Goal: Task Accomplishment & Management: Manage account settings

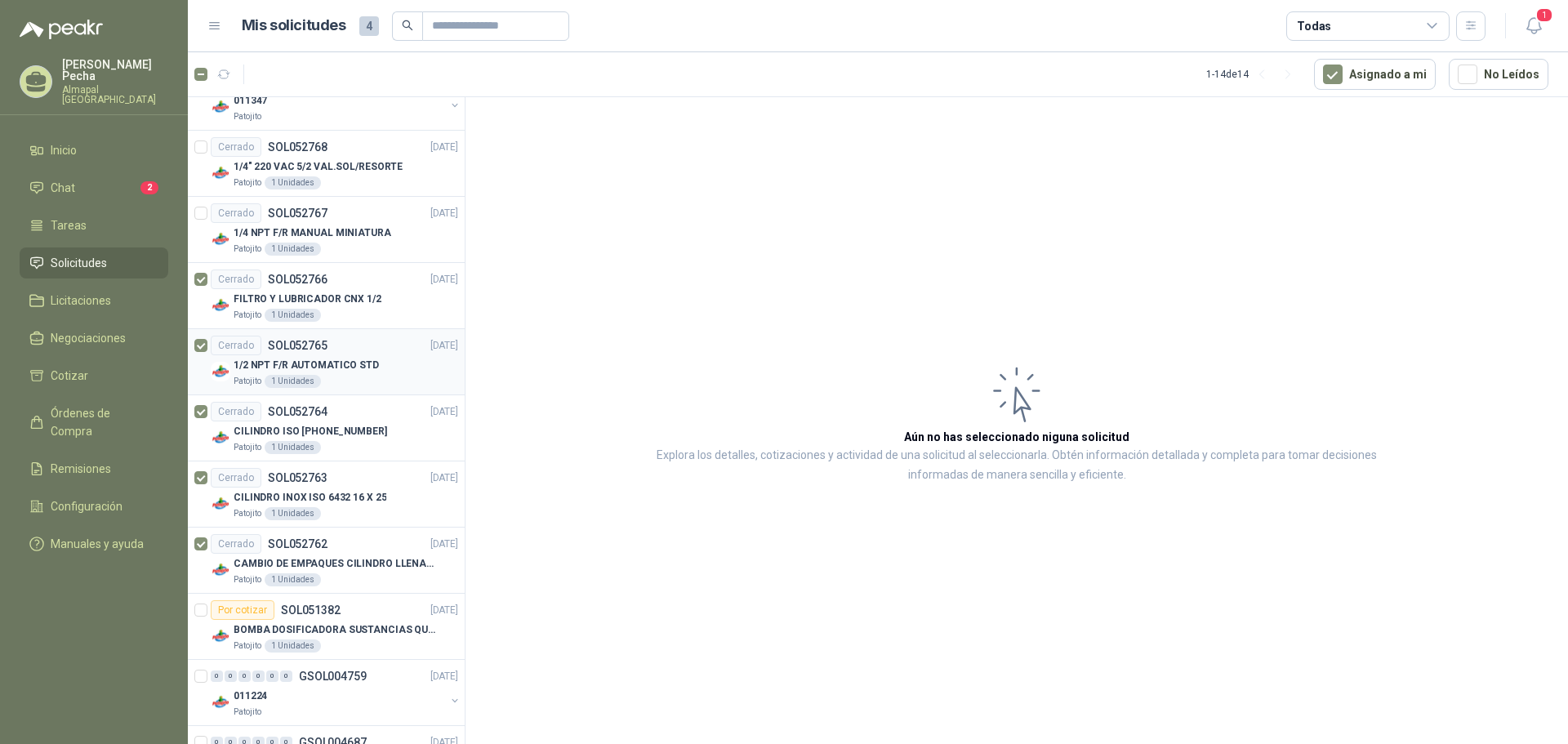
scroll to position [283, 0]
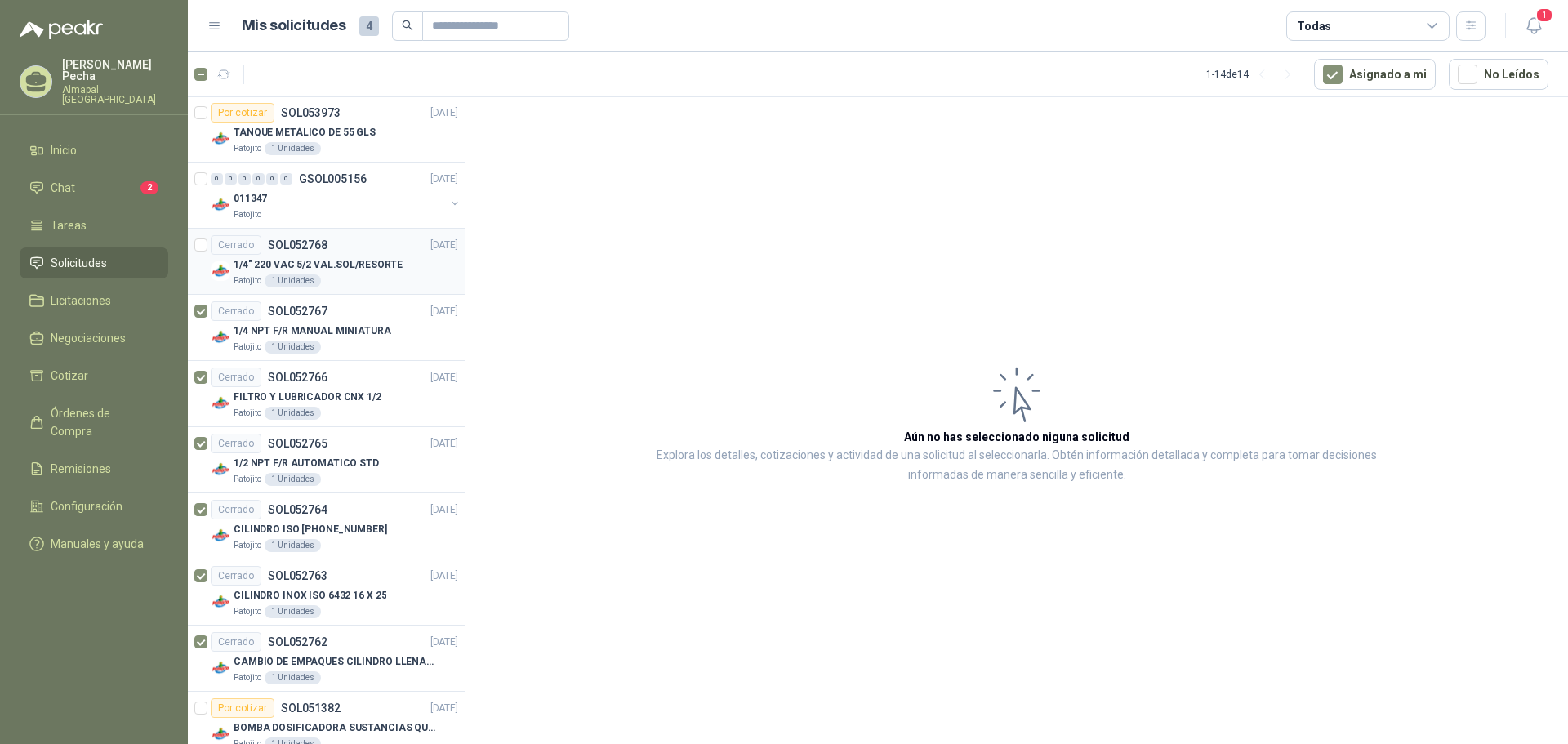
click at [201, 238] on div at bounding box center [200, 260] width 13 height 52
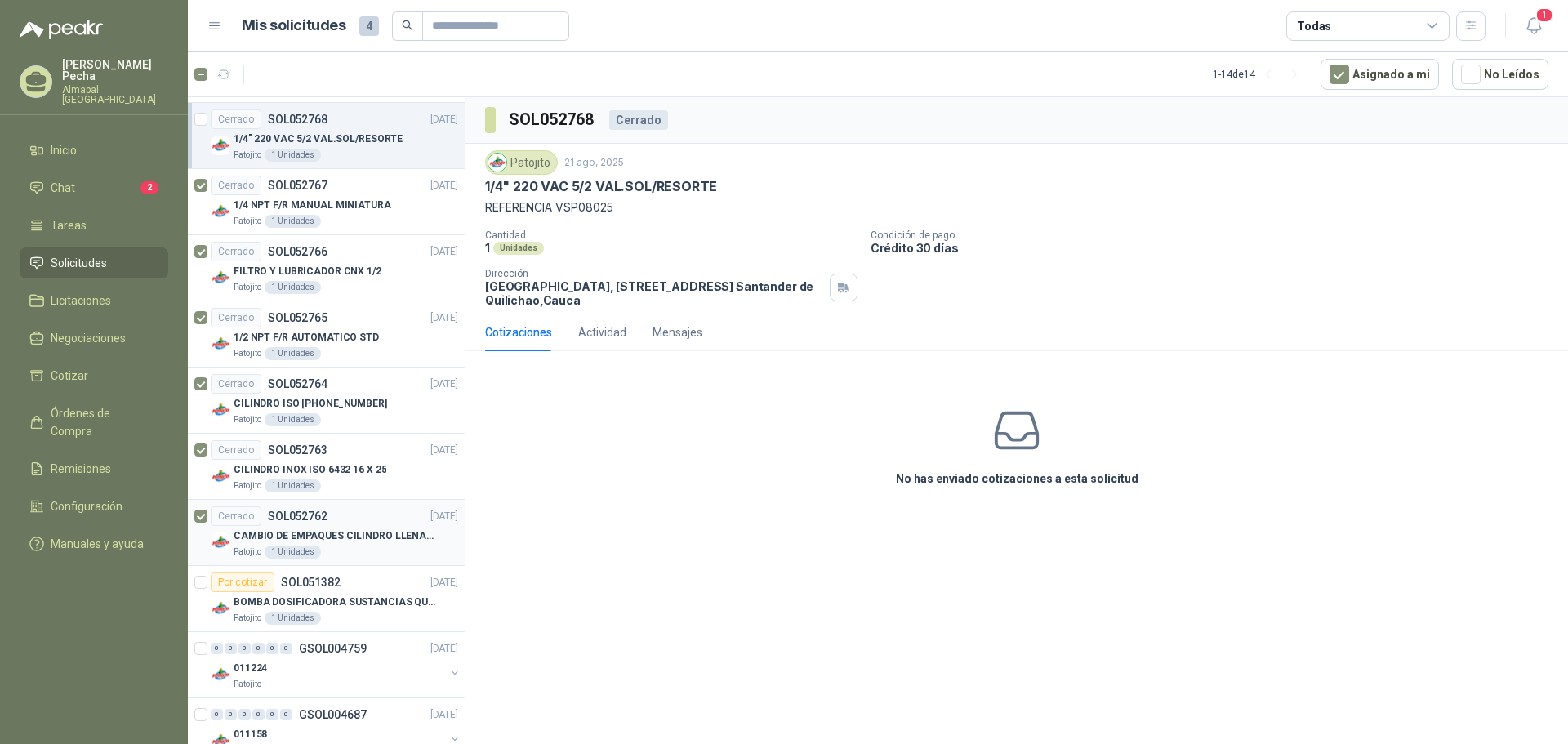
scroll to position [446, 0]
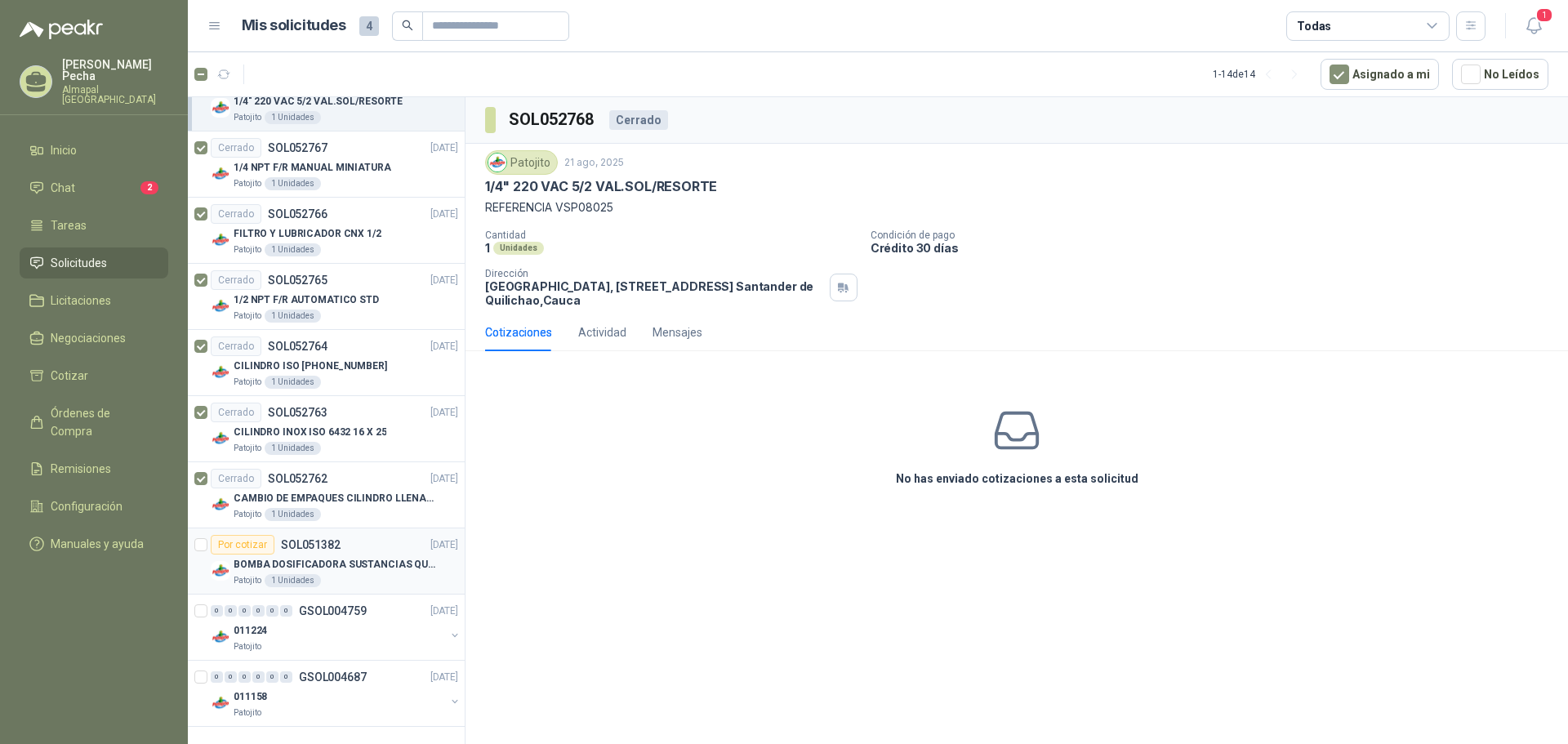
click at [193, 544] on article "Por cotizar SOL051382 [DATE] BOMBA DOSIFICADORA SUSTANCIAS QUIMICAS Patojito 1 …" at bounding box center [326, 561] width 277 height 66
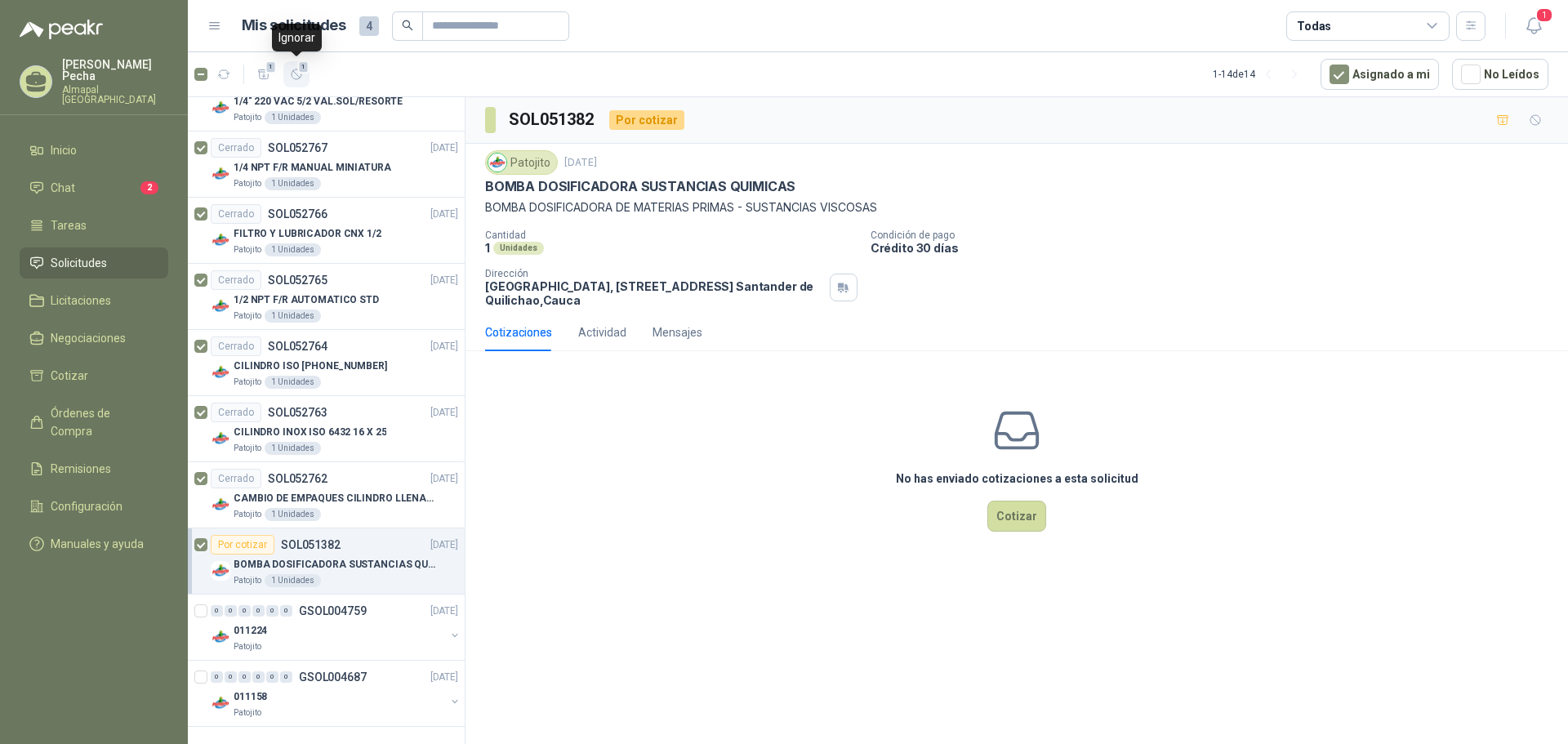
click at [298, 75] on icon "button" at bounding box center [297, 75] width 10 height 10
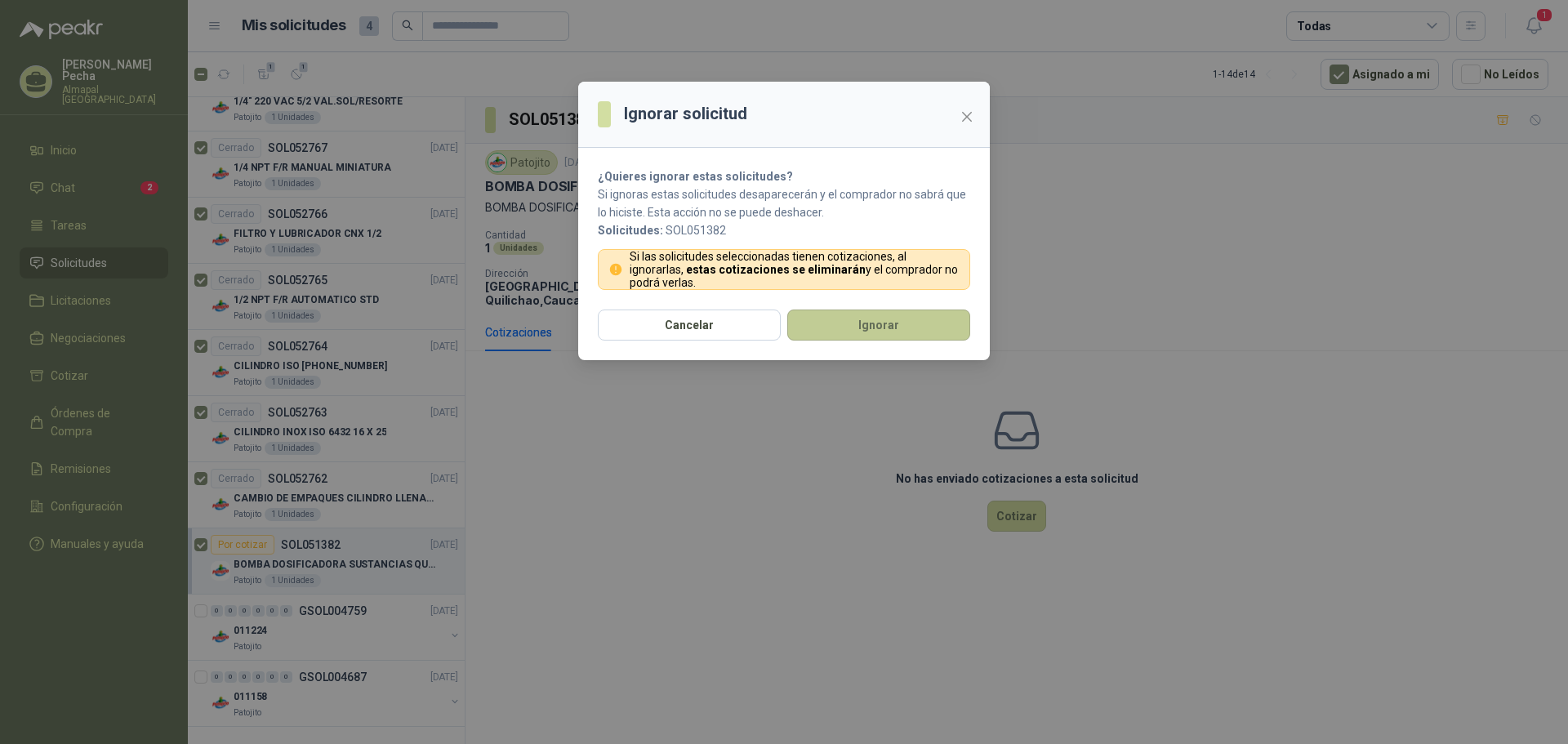
click at [867, 327] on button "Ignorar" at bounding box center [878, 325] width 183 height 31
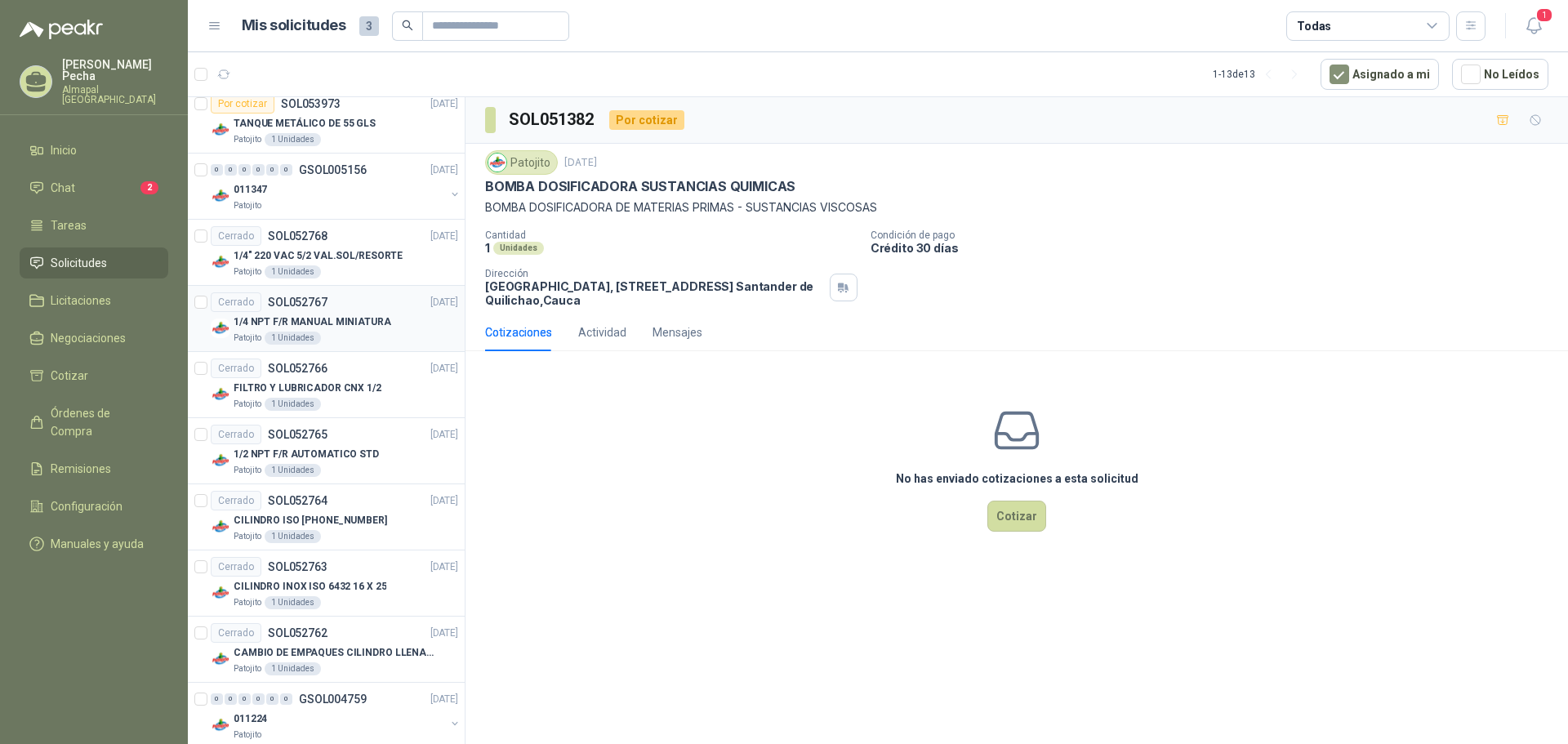
scroll to position [53, 0]
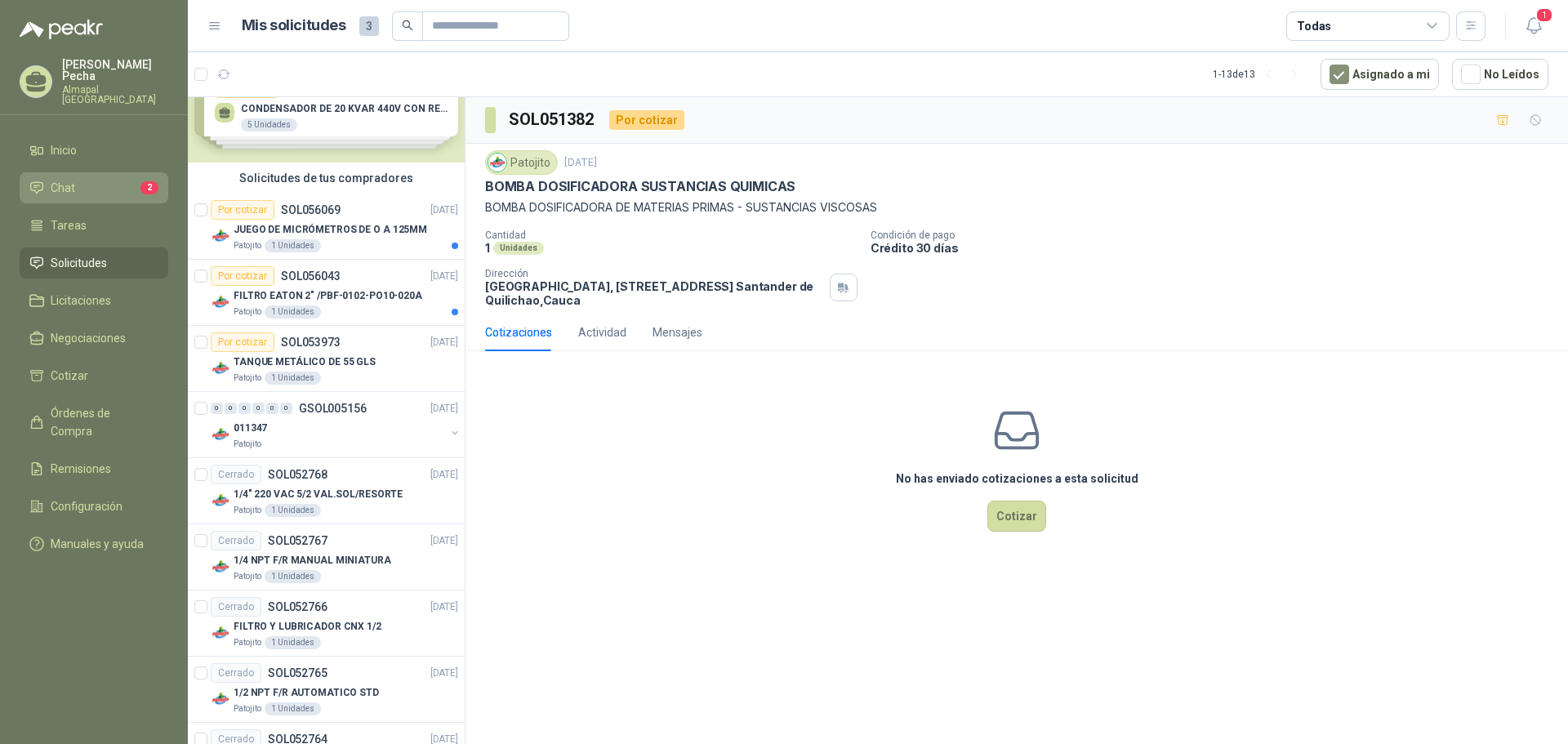
click at [119, 179] on li "Chat 2" at bounding box center [93, 188] width 129 height 18
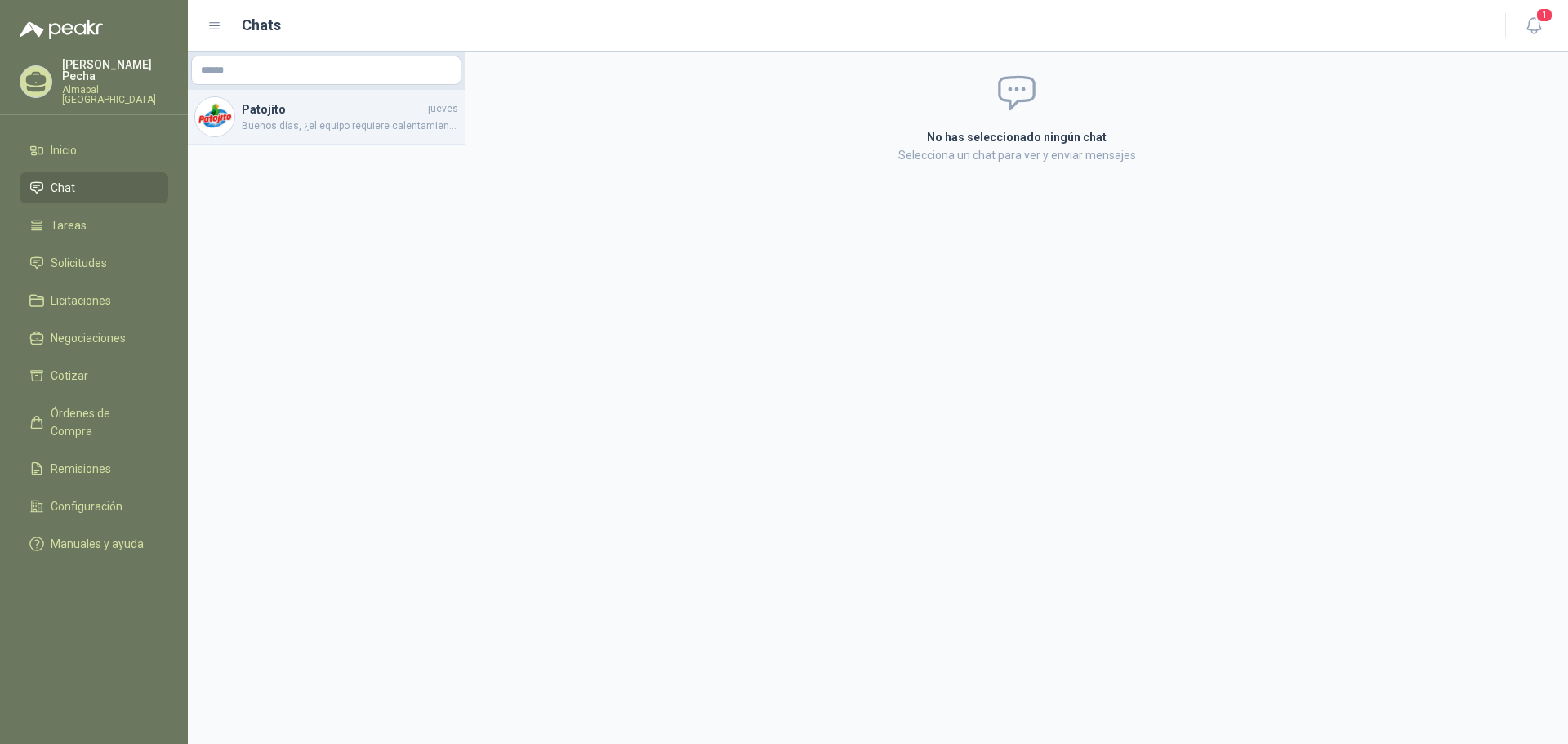
click at [300, 134] on div "Patojito [DATE] Buenos días, ¿el equipo requiere calentamiento o agitación? ¿Al…" at bounding box center [326, 117] width 277 height 55
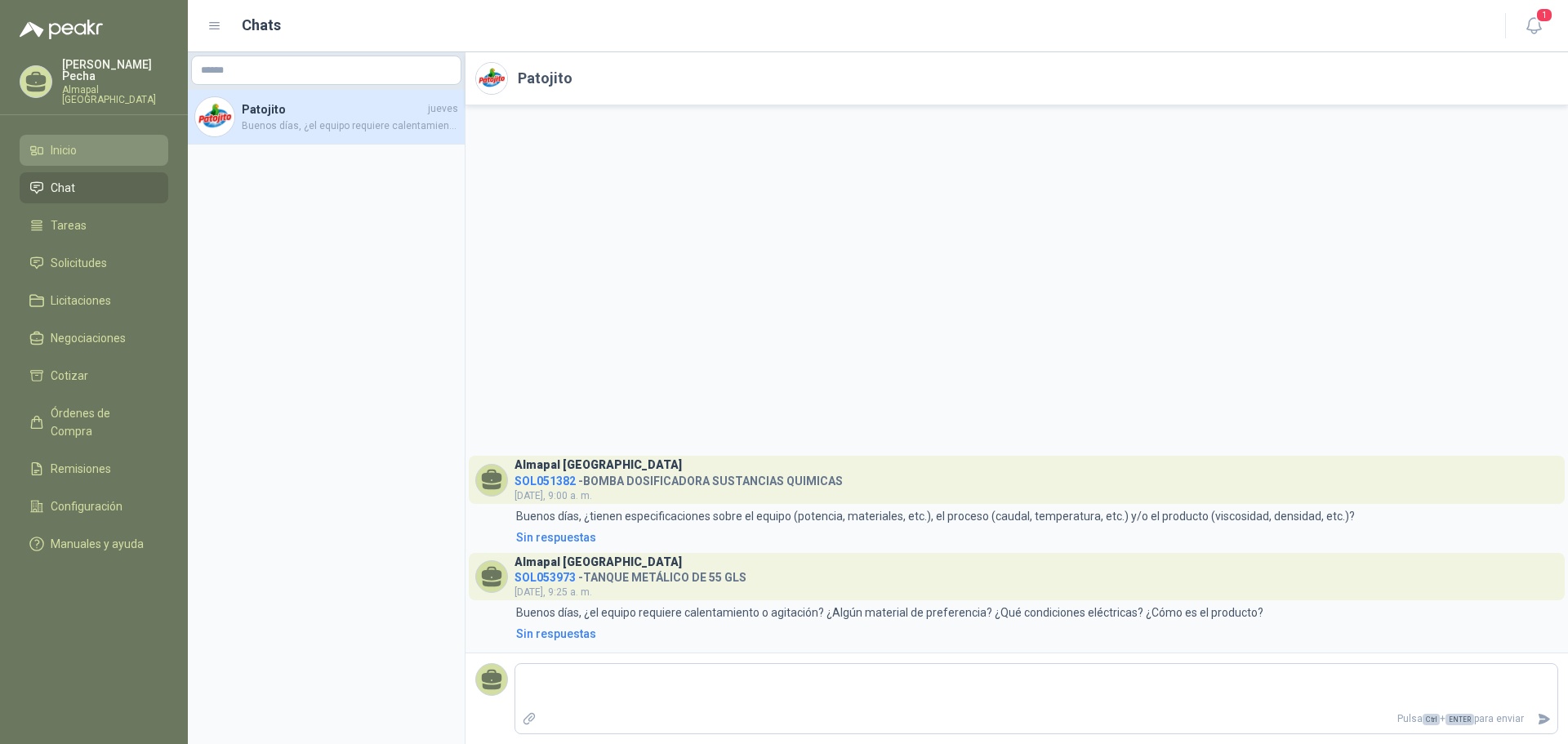
click at [94, 142] on li "Inicio" at bounding box center [93, 150] width 129 height 18
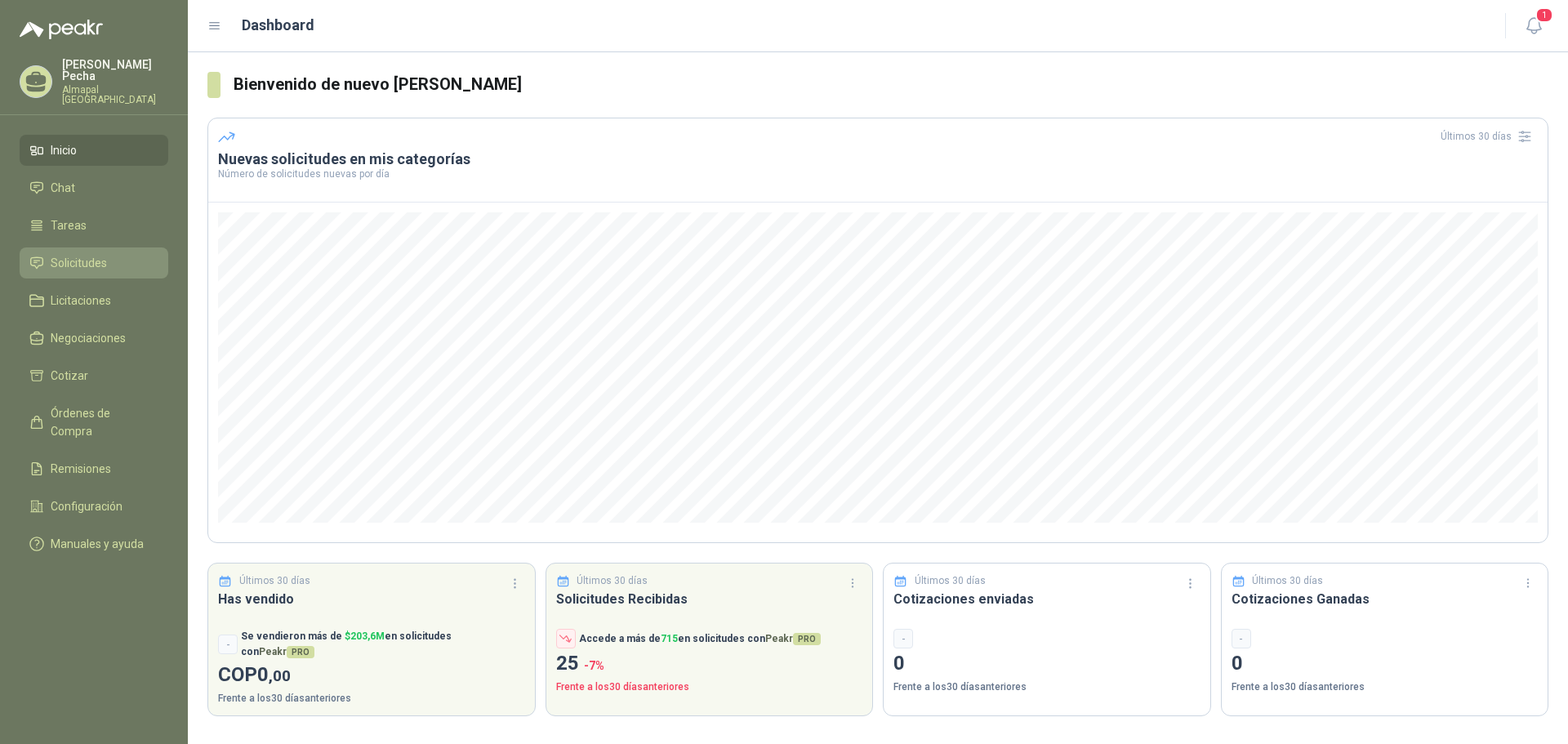
click at [133, 255] on li "Solicitudes" at bounding box center [93, 263] width 129 height 18
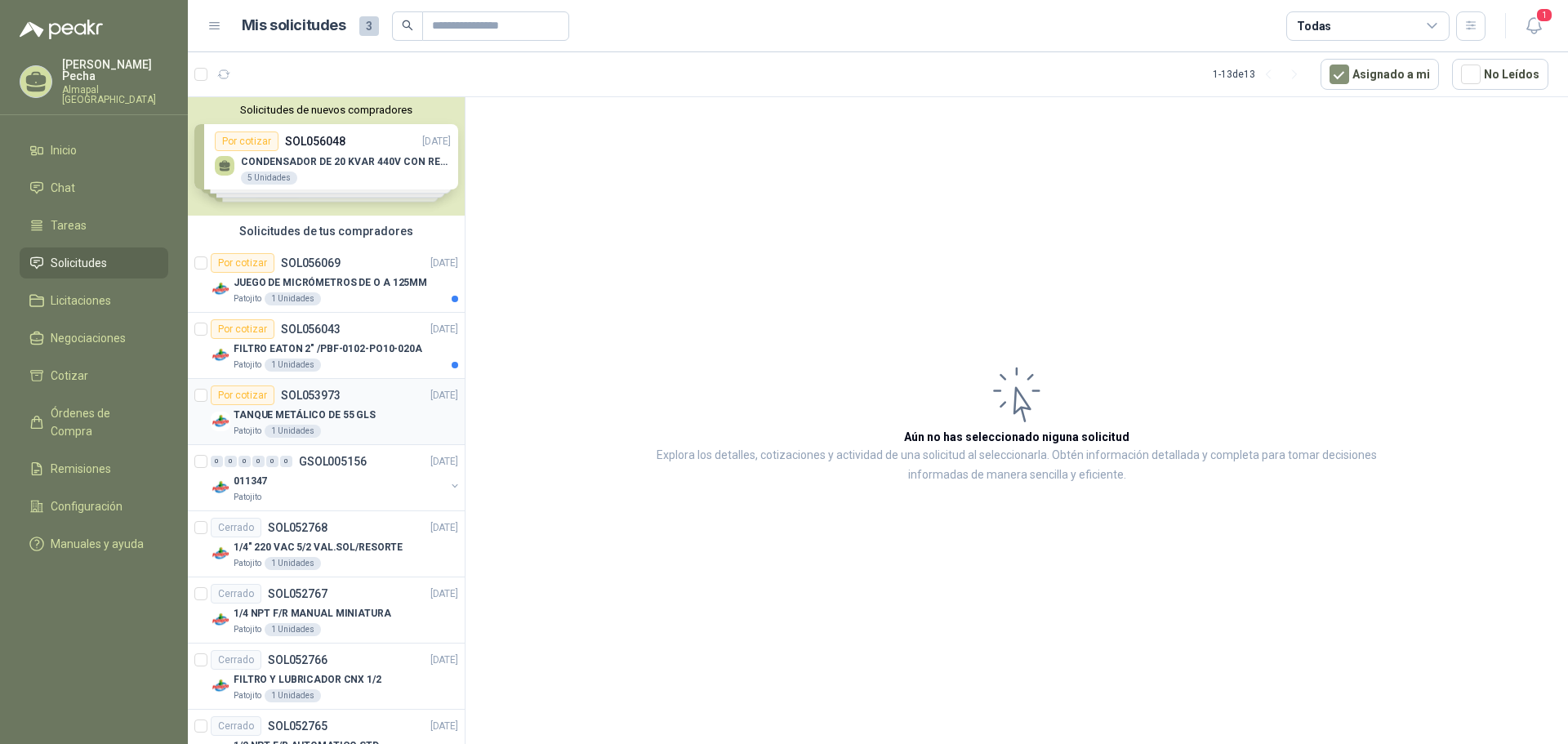
click at [365, 400] on div "Por cotizar SOL053973 [DATE]" at bounding box center [334, 395] width 248 height 20
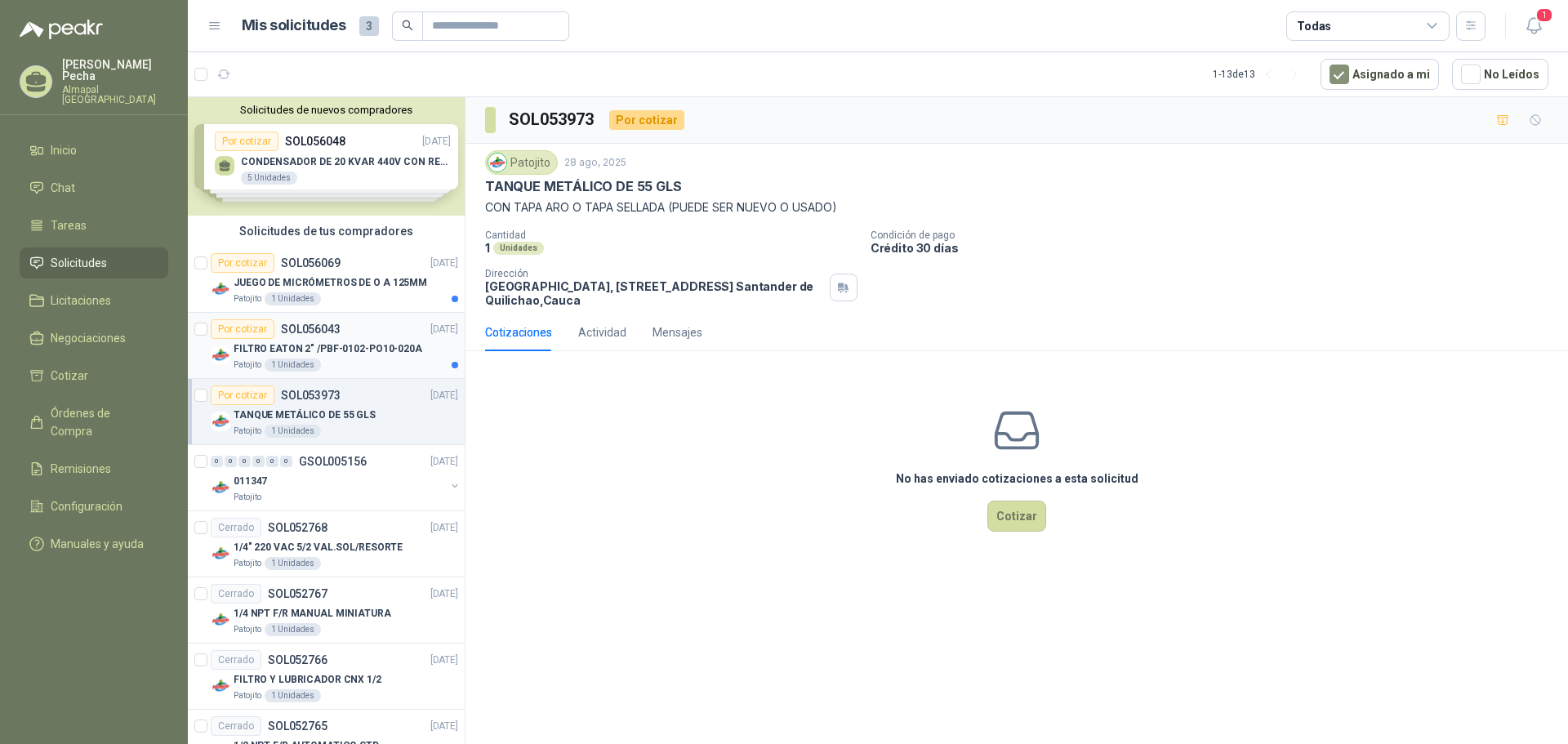
click at [341, 346] on p "FILTRO EATON 2" /PBF-0102-PO10-020A" at bounding box center [328, 349] width 189 height 16
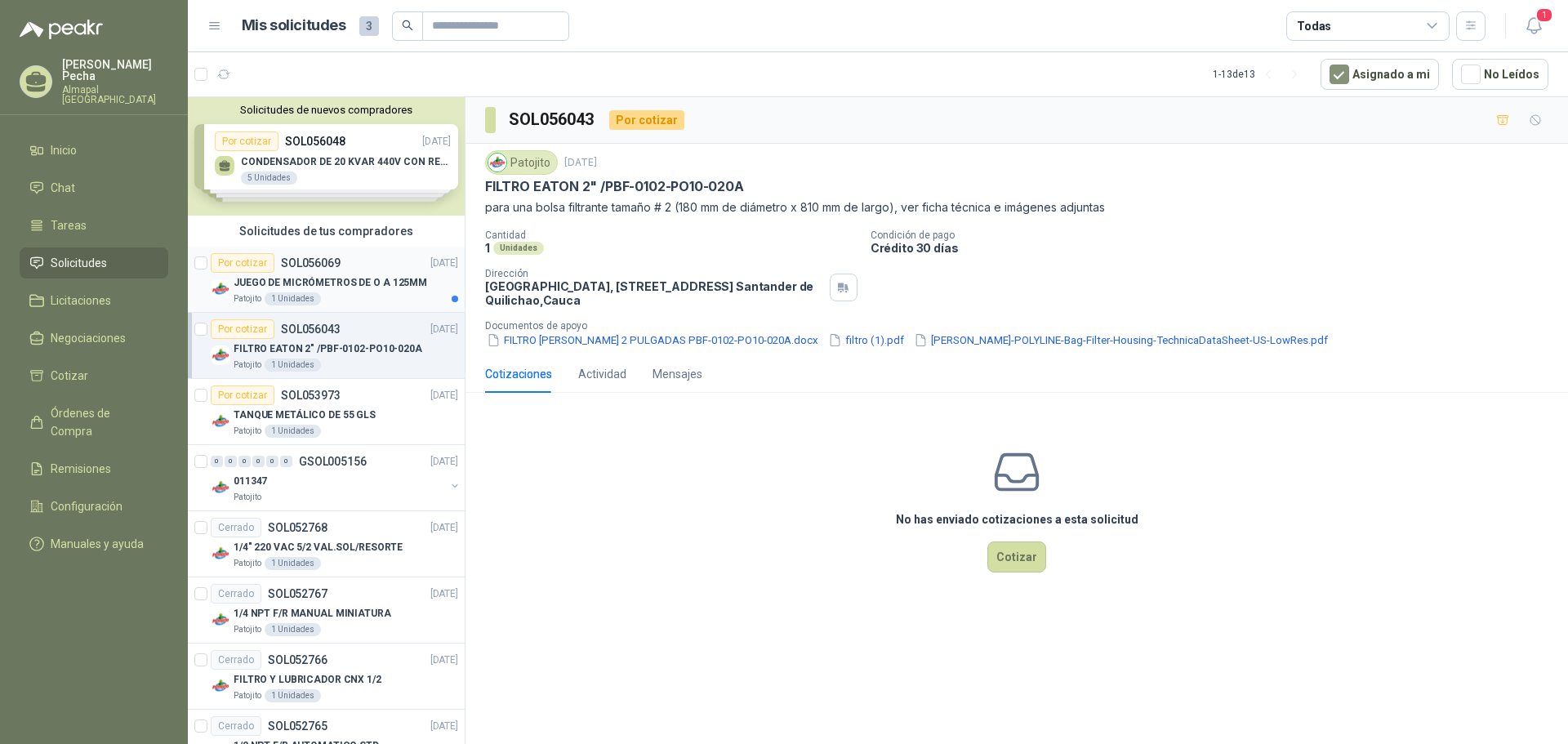
click at [353, 275] on p "JUEGO DE MICRÓMETROS DE O A 125MM" at bounding box center [330, 283] width 194 height 16
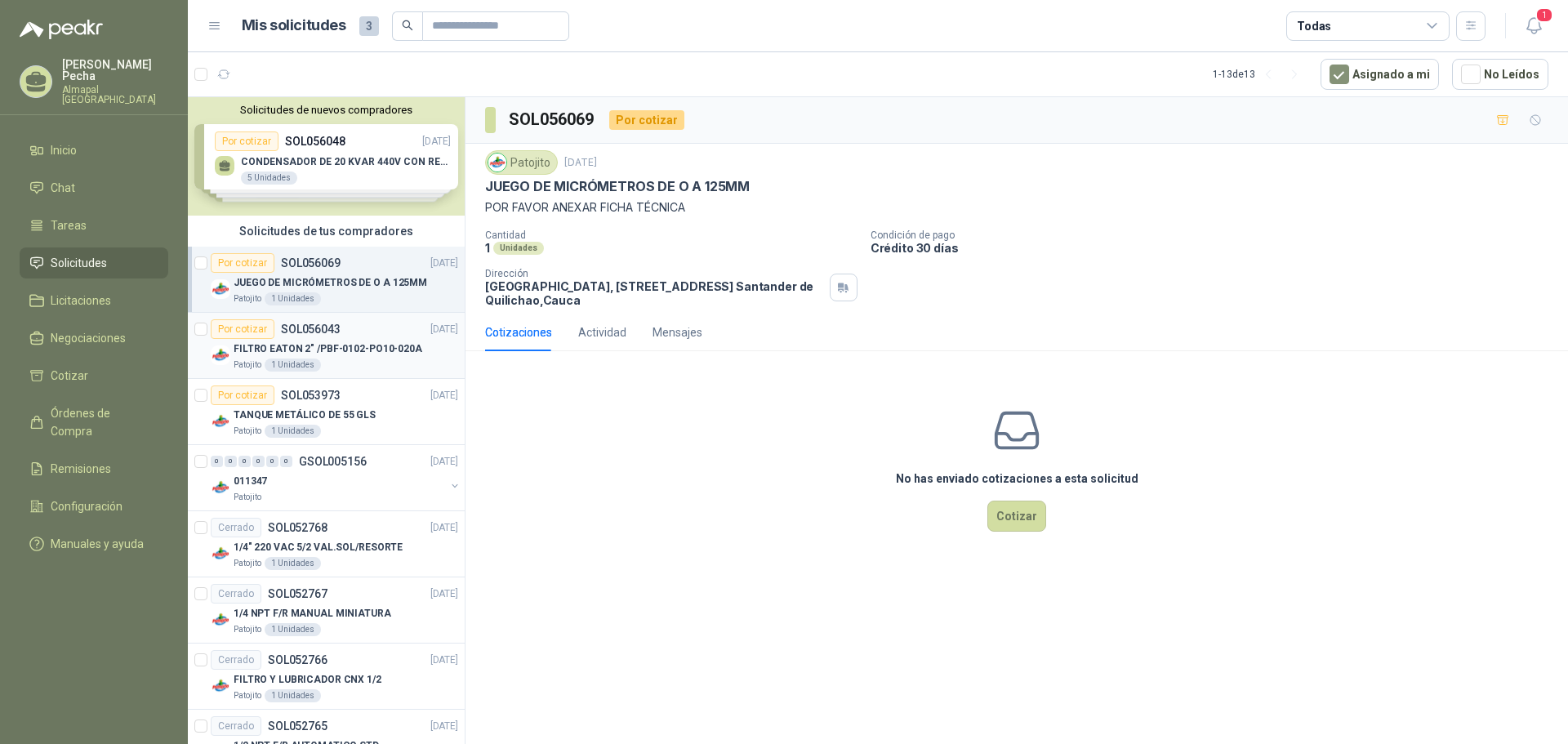
click at [374, 354] on p "FILTRO EATON 2" /PBF-0102-PO10-020A" at bounding box center [328, 349] width 189 height 16
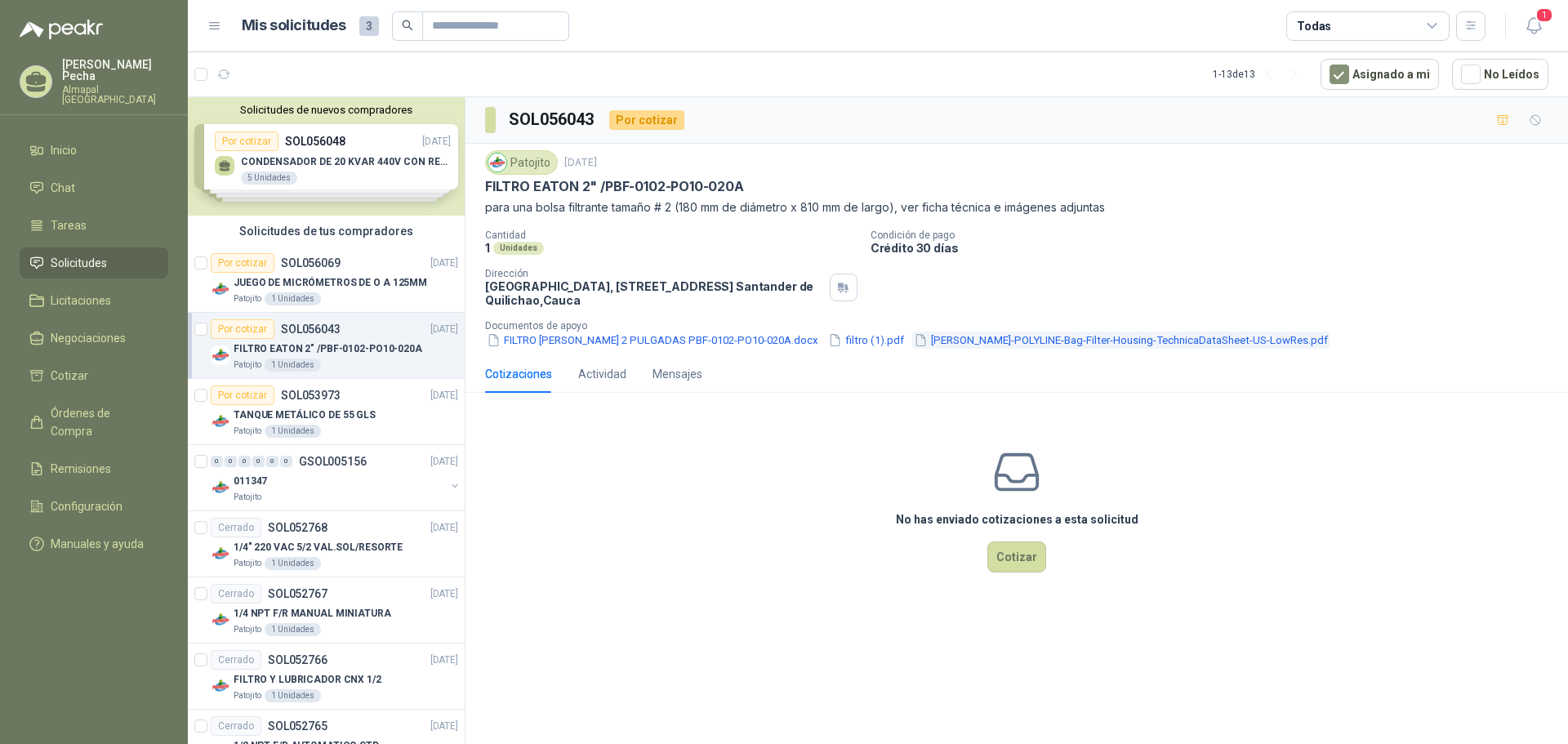
click at [1034, 341] on button "[PERSON_NAME]-POLYLINE-Bag-Filter-Housing-TechnicaDataSheet-US-LowRes.pdf" at bounding box center [1121, 339] width 418 height 17
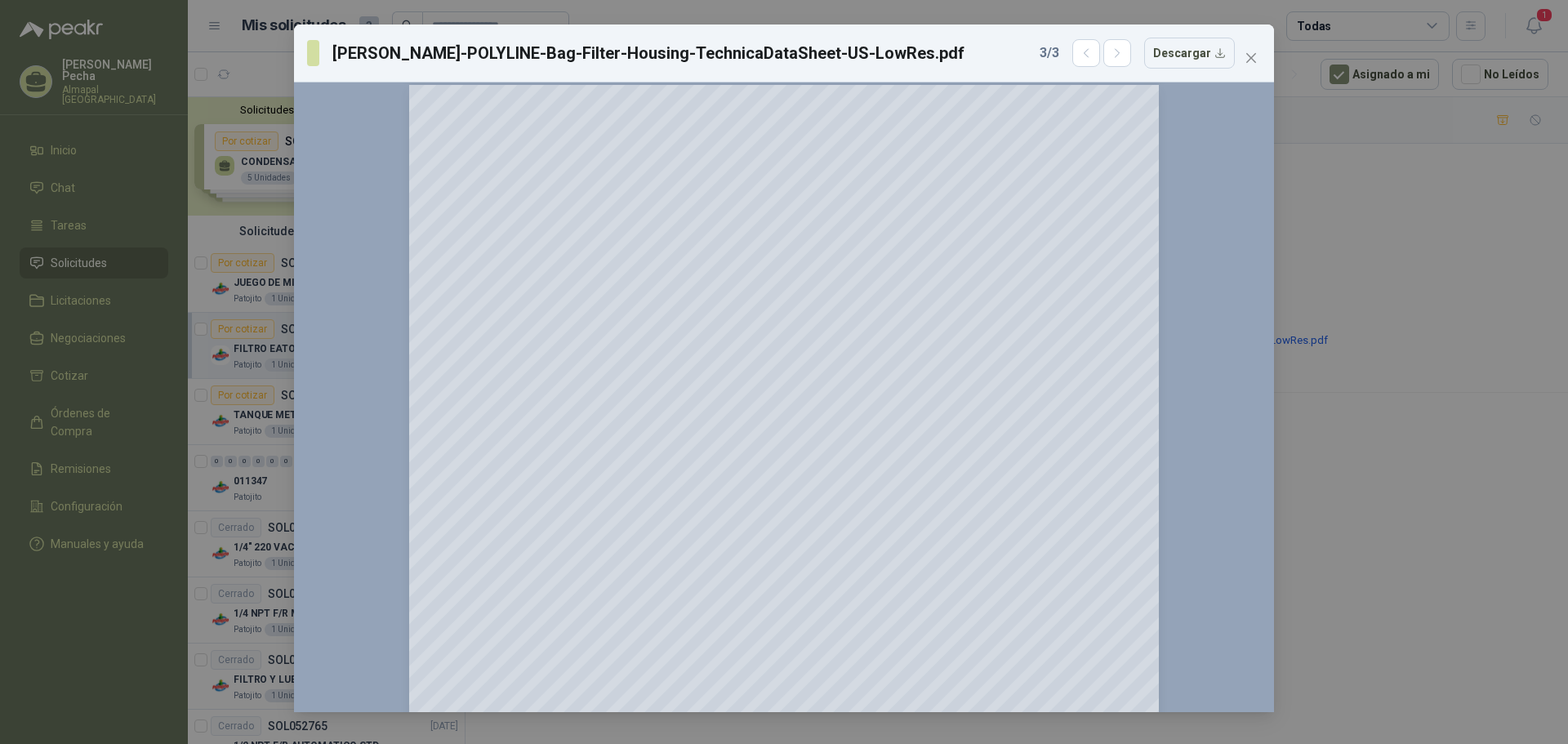
scroll to position [1226, 0]
click at [1249, 61] on icon "close" at bounding box center [1252, 58] width 10 height 10
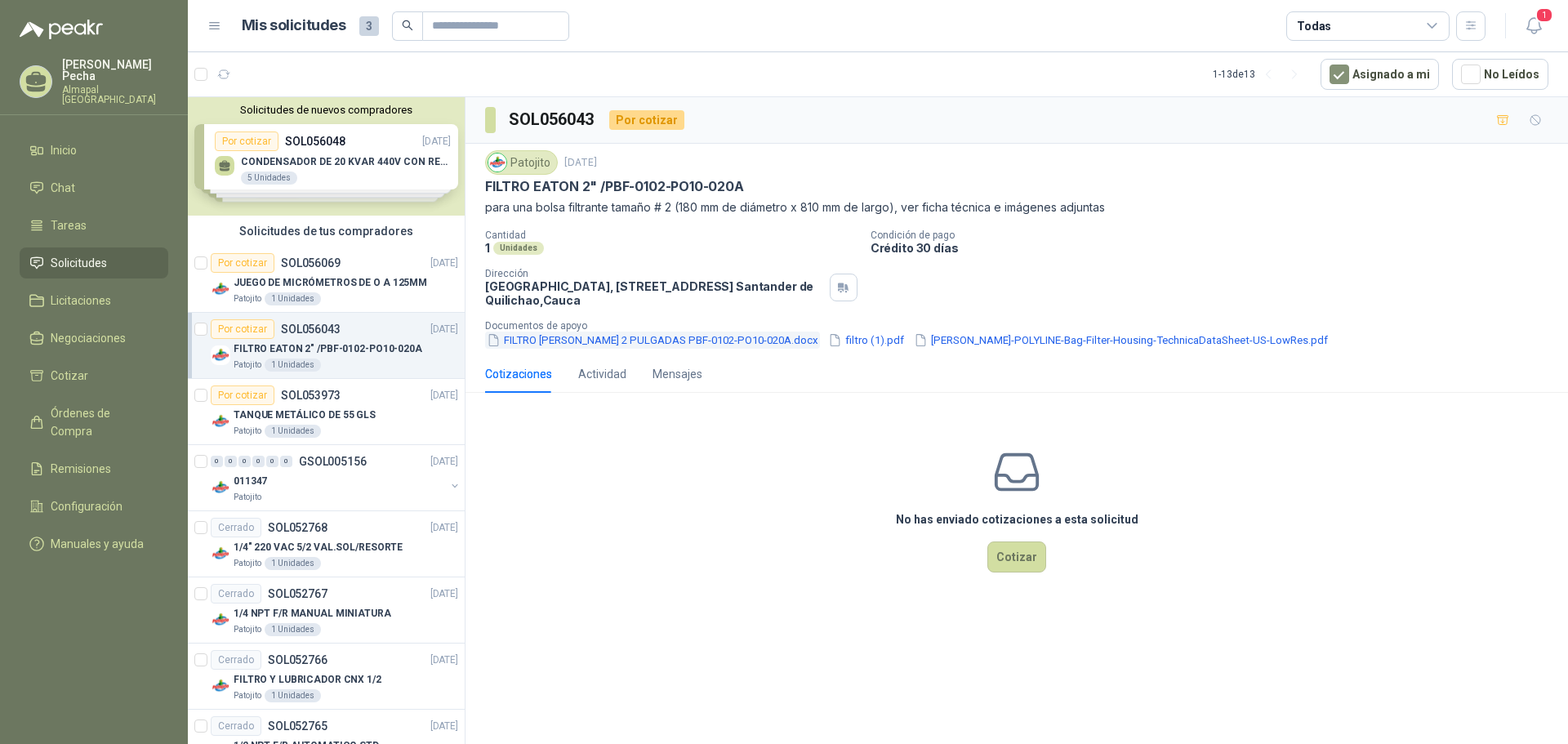
click at [632, 343] on button "FILTRO [PERSON_NAME] 2 PULGADAS PBF-0102-PO10-020A.docx" at bounding box center [652, 339] width 335 height 17
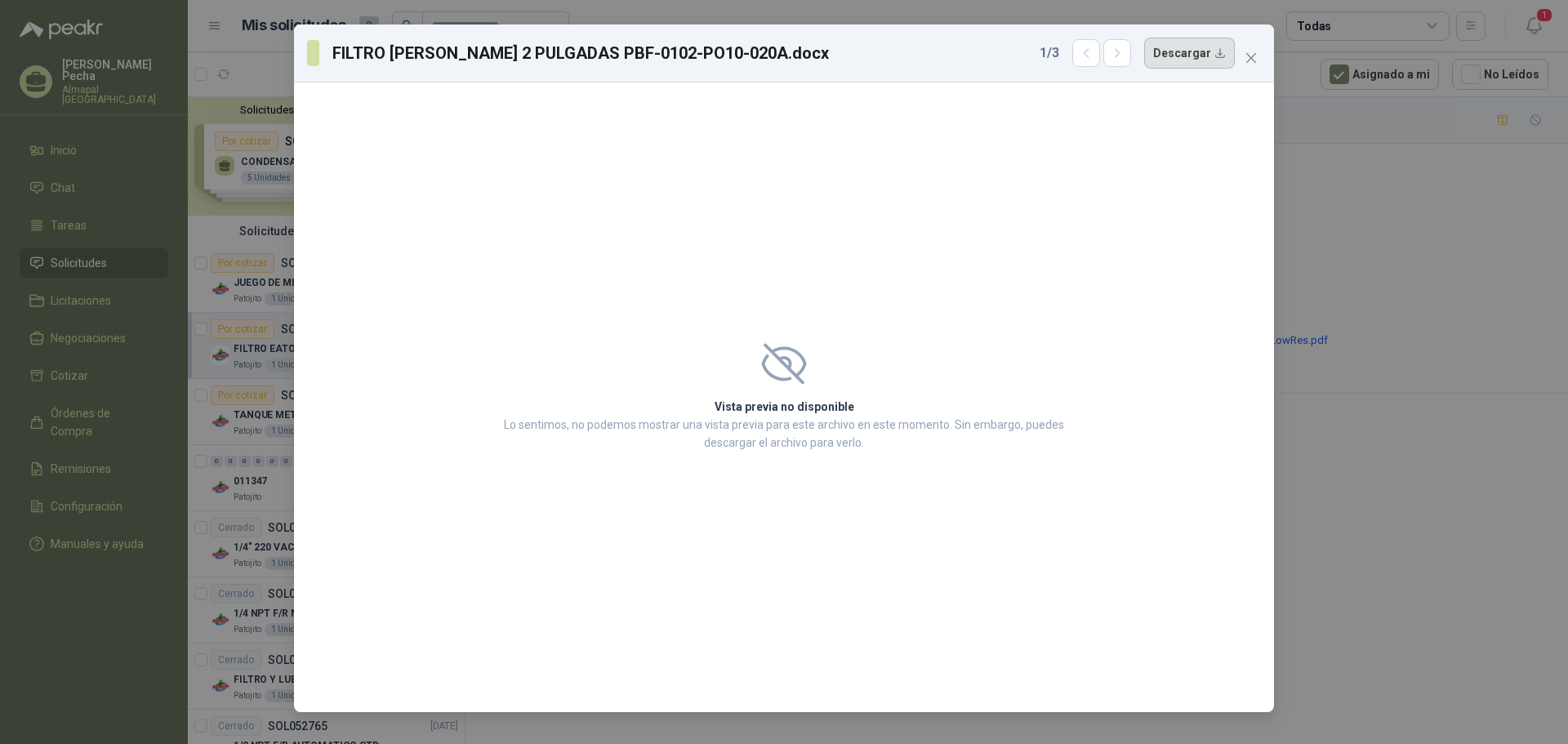
click at [1207, 64] on button "Descargar" at bounding box center [1190, 53] width 90 height 31
drag, startPoint x: 1252, startPoint y: 65, endPoint x: 1252, endPoint y: 90, distance: 25.0
click at [1252, 65] on button "Close" at bounding box center [1251, 58] width 27 height 27
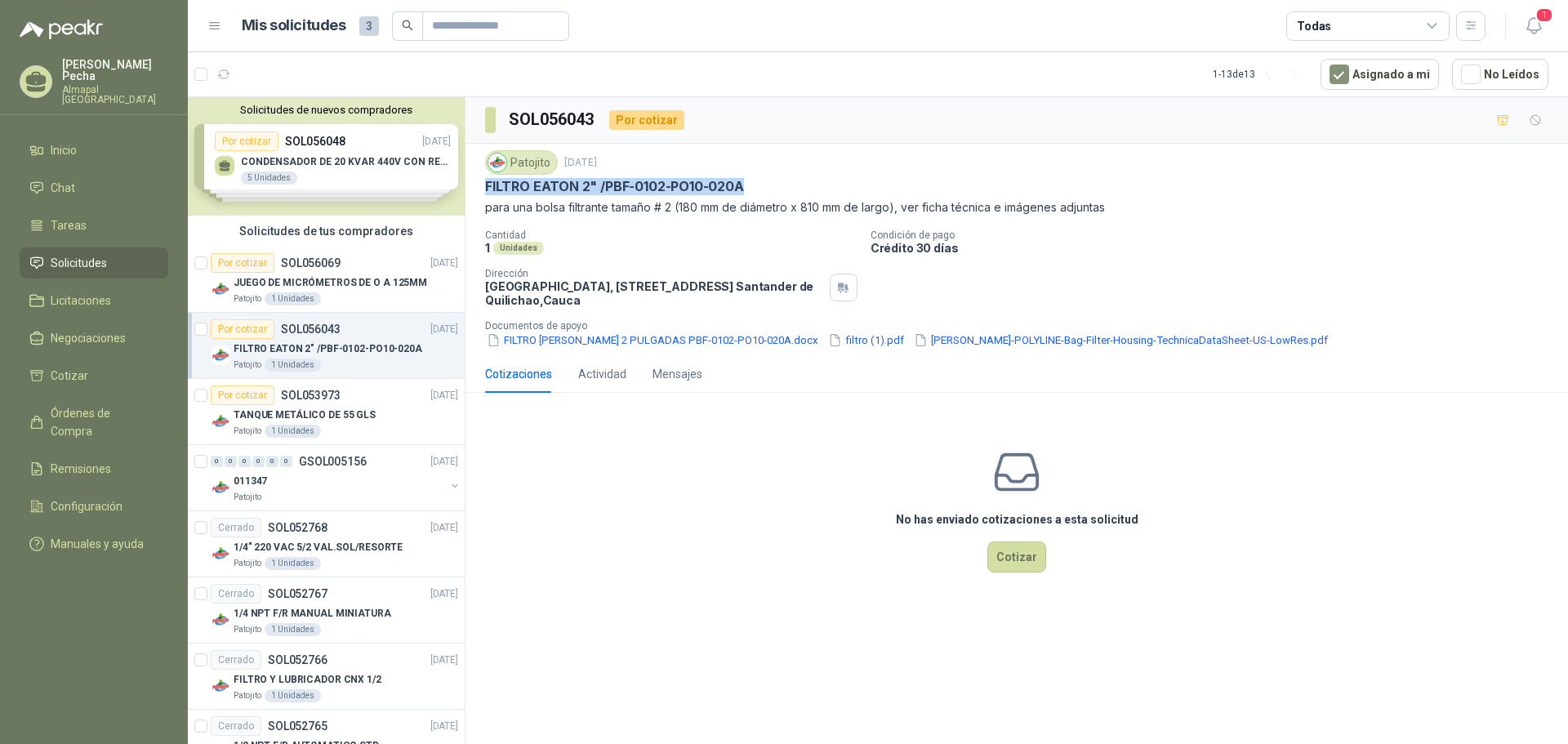
drag, startPoint x: 743, startPoint y: 187, endPoint x: 477, endPoint y: 189, distance: 266.0
click at [477, 189] on div "Patojito [DATE] FILTRO [PERSON_NAME] 2" /PBF-0102-PO10-020A para una bolsa filt…" at bounding box center [1017, 249] width 1102 height 211
copy p "FILTRO EATON 2" /PBF-0102-PO10-020A"
click at [347, 289] on p "JUEGO DE MICRÓMETROS DE O A 125MM" at bounding box center [330, 283] width 194 height 16
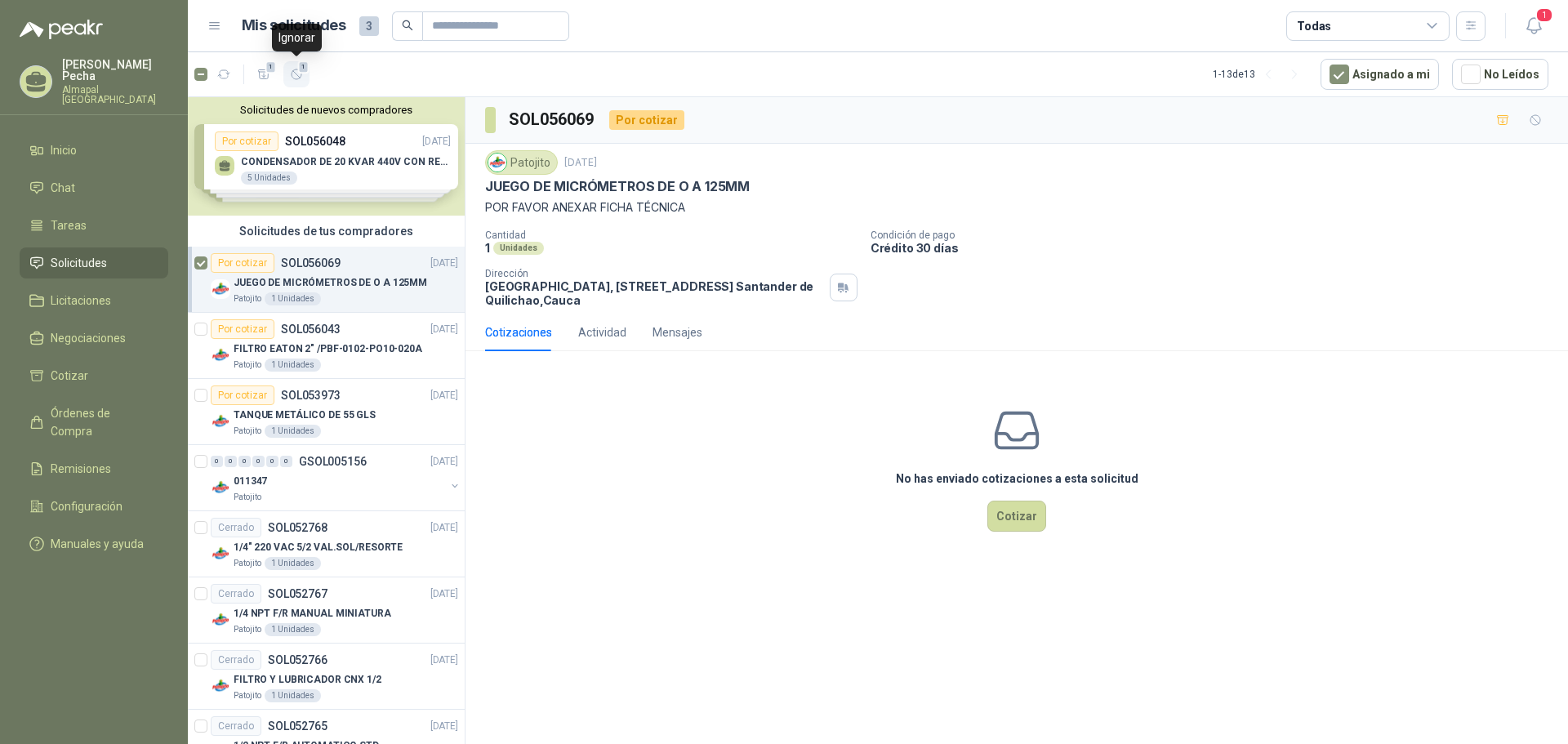
click at [294, 78] on icon "button" at bounding box center [297, 75] width 14 height 14
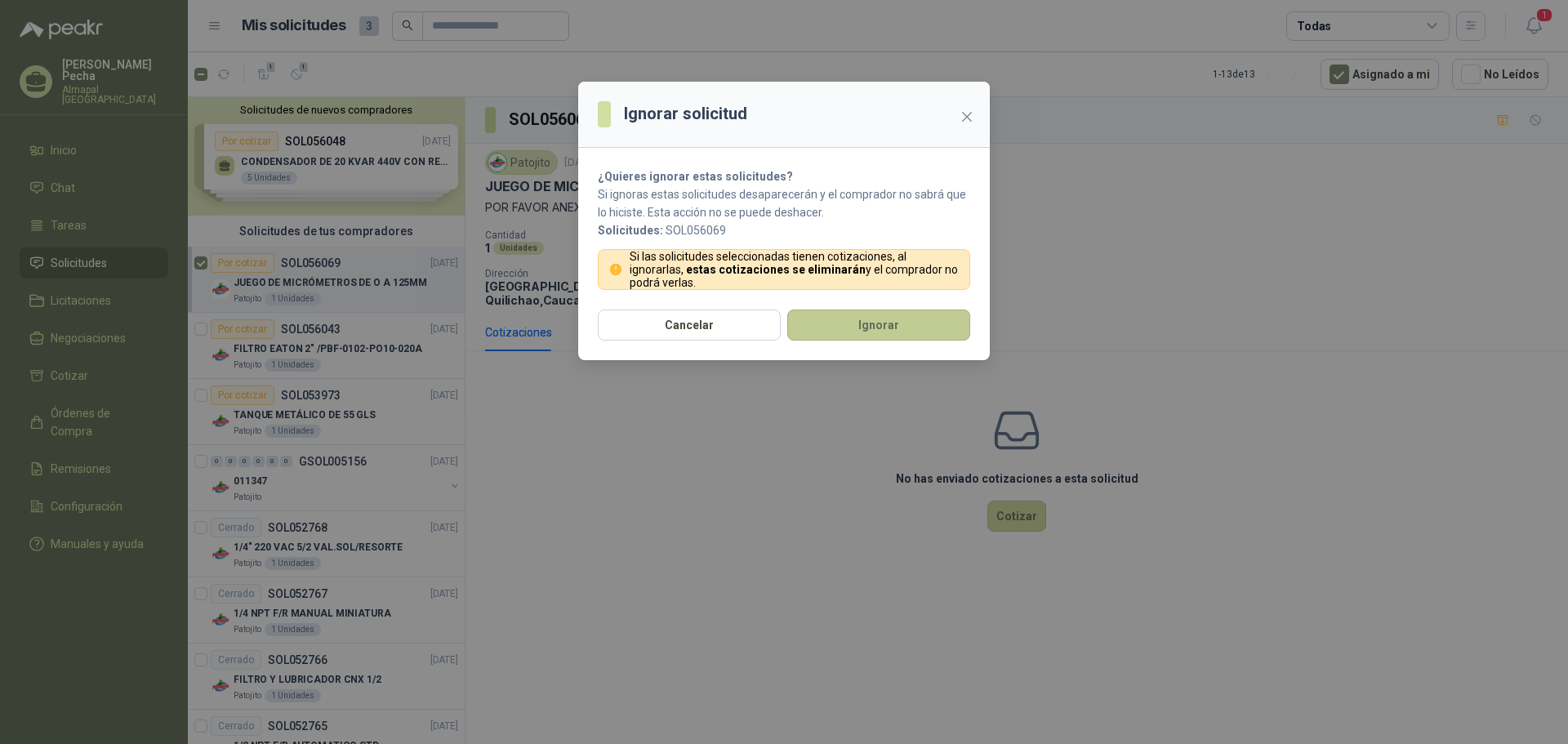
click at [825, 333] on button "Ignorar" at bounding box center [878, 325] width 183 height 31
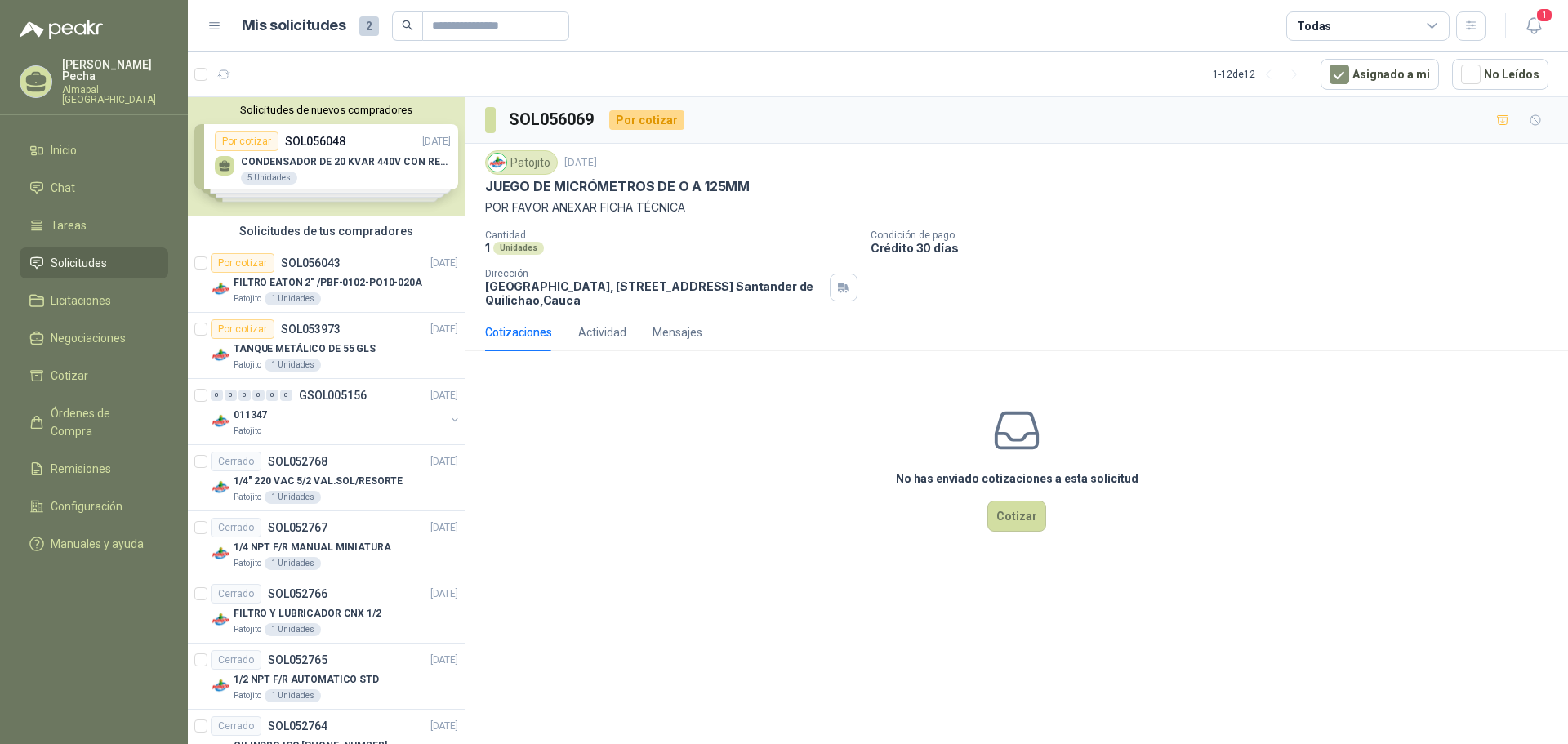
click at [318, 177] on div "Solicitudes de nuevos compradores Por cotizar SOL056048 [DATE] CONDENSADOR DE 2…" at bounding box center [326, 156] width 277 height 119
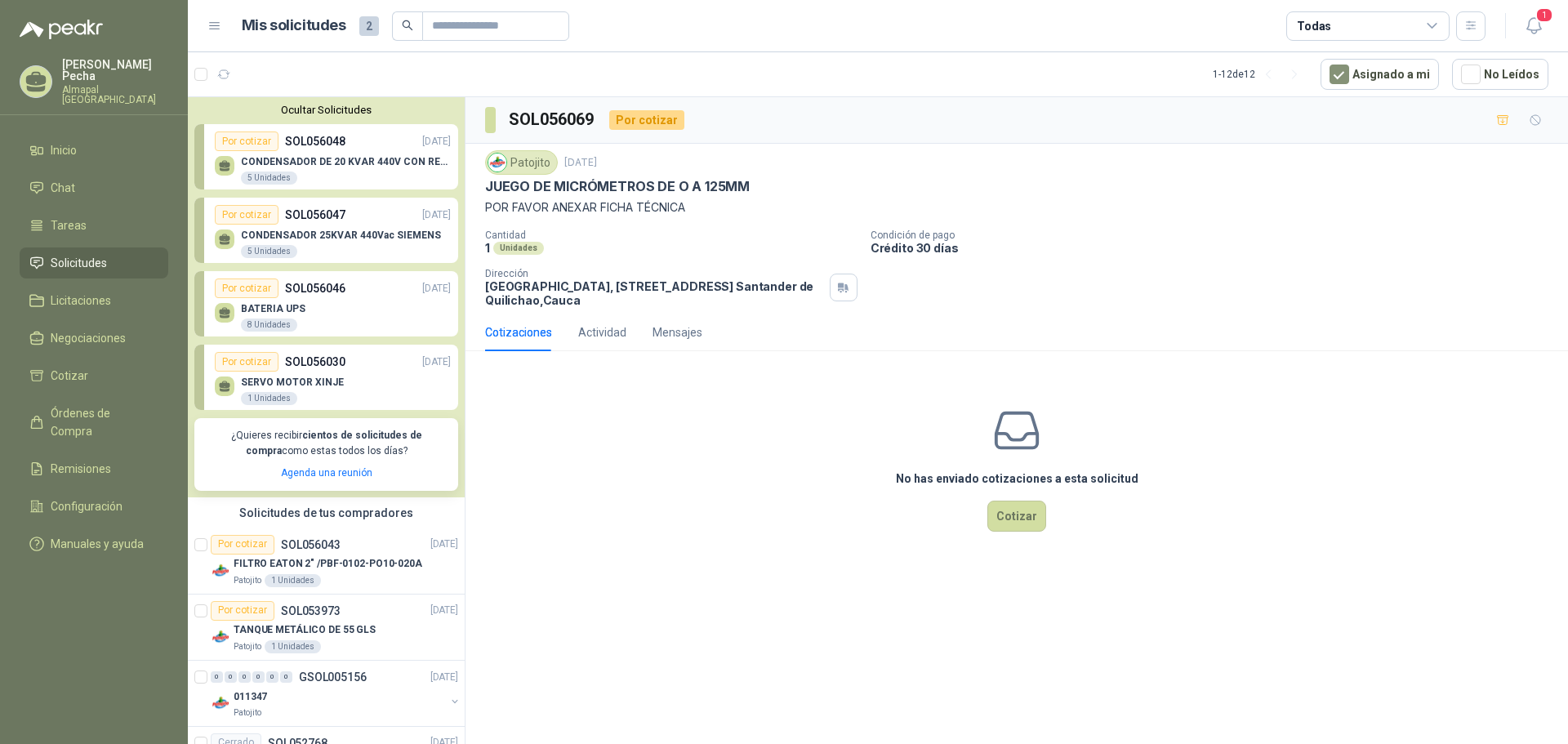
click at [340, 306] on div "BATERIA UPS 8 Unidades" at bounding box center [333, 315] width 236 height 34
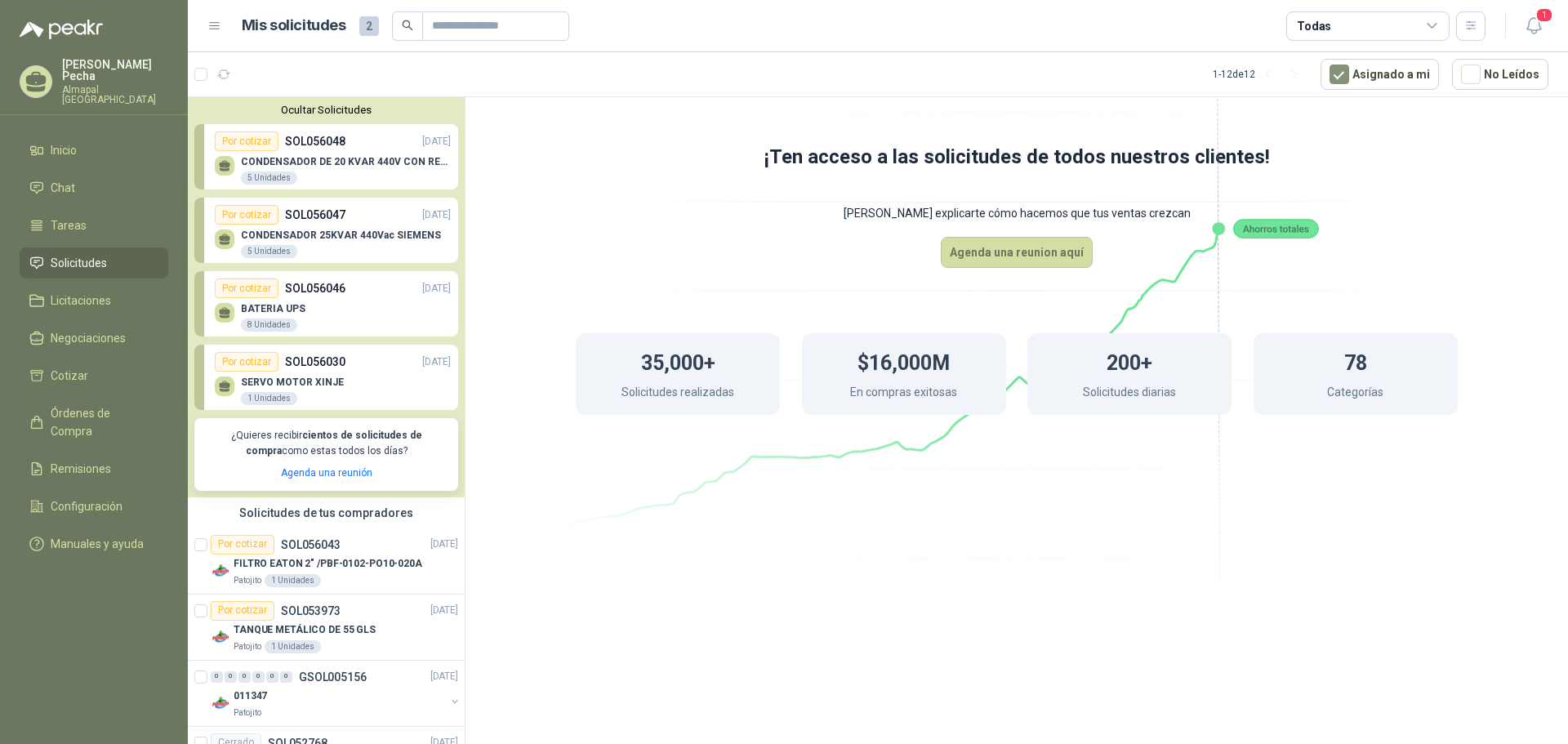
click at [362, 305] on div "BATERIA UPS 8 Unidades" at bounding box center [333, 315] width 236 height 34
click at [348, 230] on div "CONDENSADOR 25KVAR 440Vac SIEMENS 5 Unidades" at bounding box center [333, 242] width 236 height 34
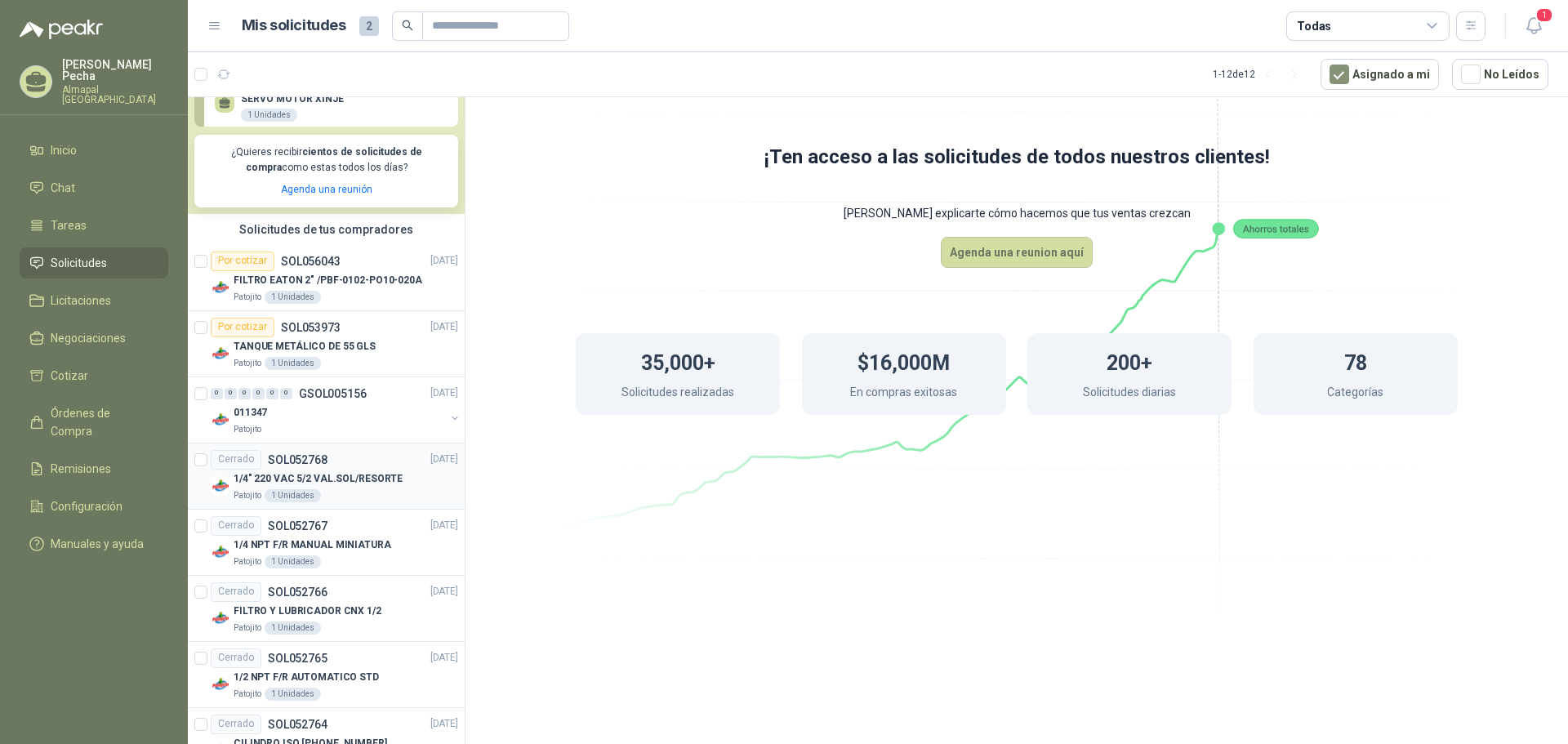
scroll to position [327, 0]
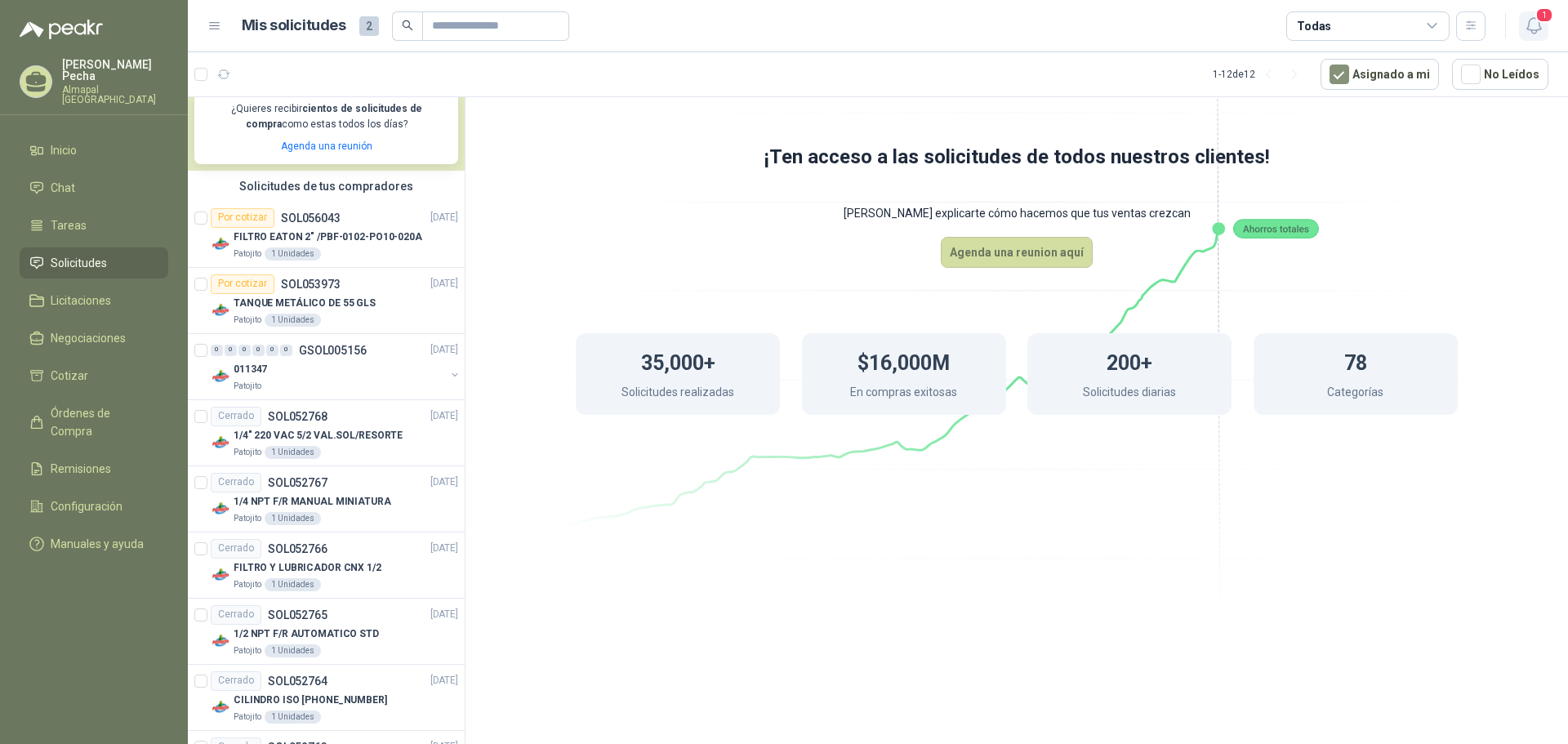
click at [1535, 31] on icon "button" at bounding box center [1534, 26] width 21 height 21
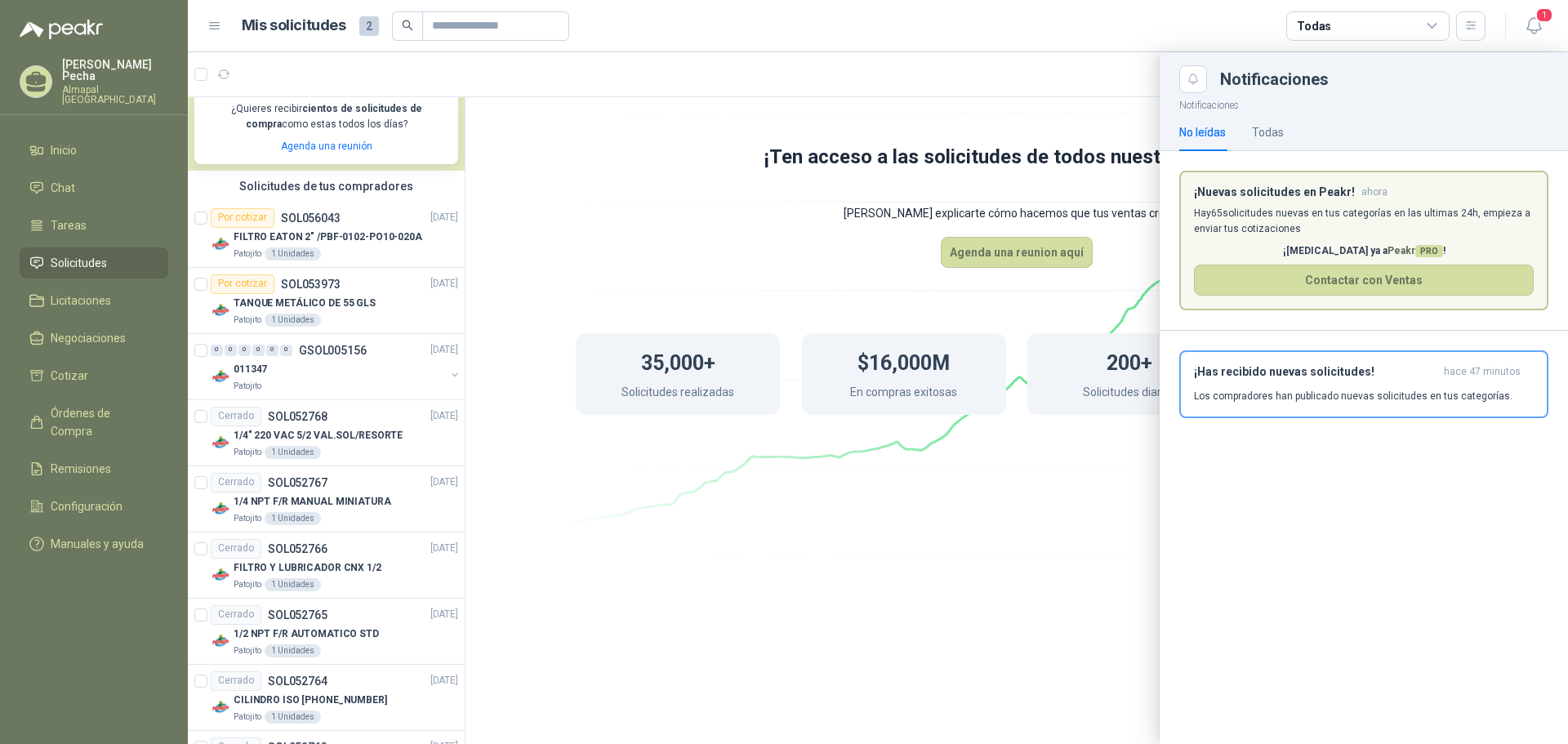
click at [1431, 218] on p "Hay 65 solicitudes nuevas en tus categorías en las ultimas 24h, empieza a envia…" at bounding box center [1364, 221] width 340 height 31
click at [1212, 221] on p "Hay 65 solicitudes nuevas en tus categorías en las ultimas 24h, empieza a envia…" at bounding box center [1364, 221] width 340 height 31
click at [1098, 491] on div at bounding box center [877, 398] width 1380 height 692
